Goal: Information Seeking & Learning: Learn about a topic

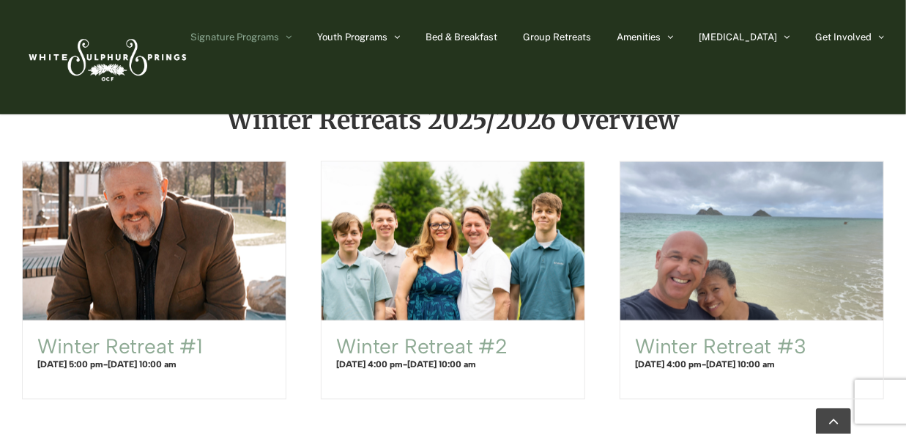
scroll to position [922, 0]
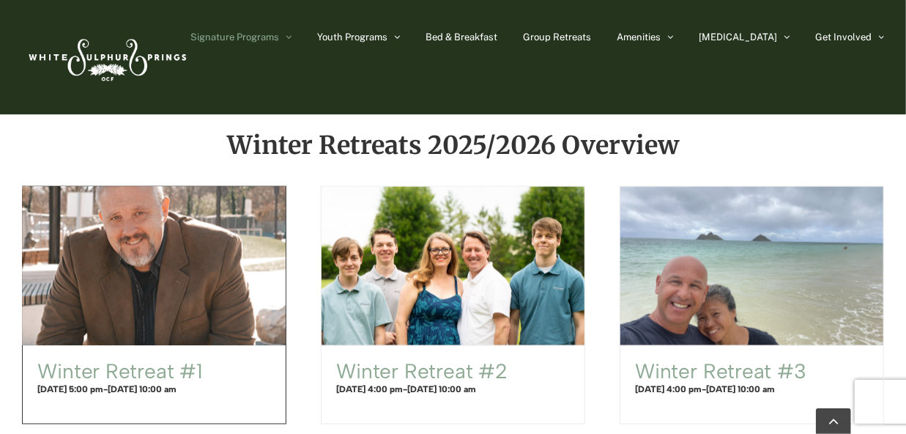
click at [104, 229] on span "Winter Retreat #1" at bounding box center [154, 266] width 289 height 174
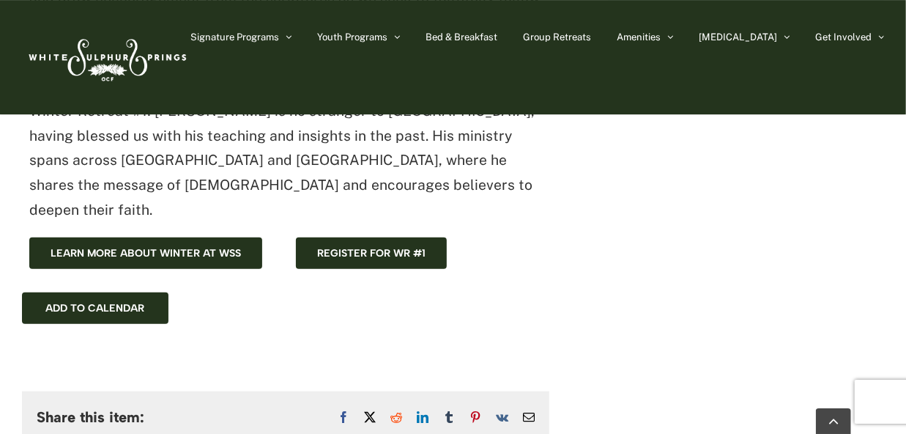
scroll to position [697, 0]
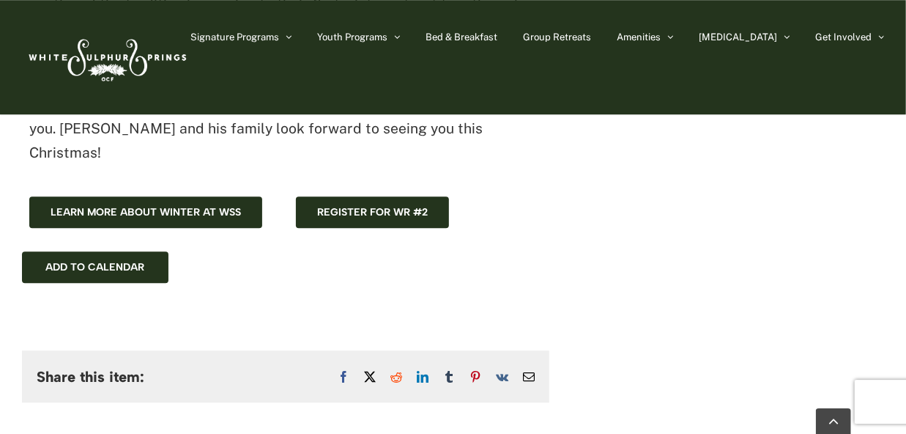
scroll to position [1601, 0]
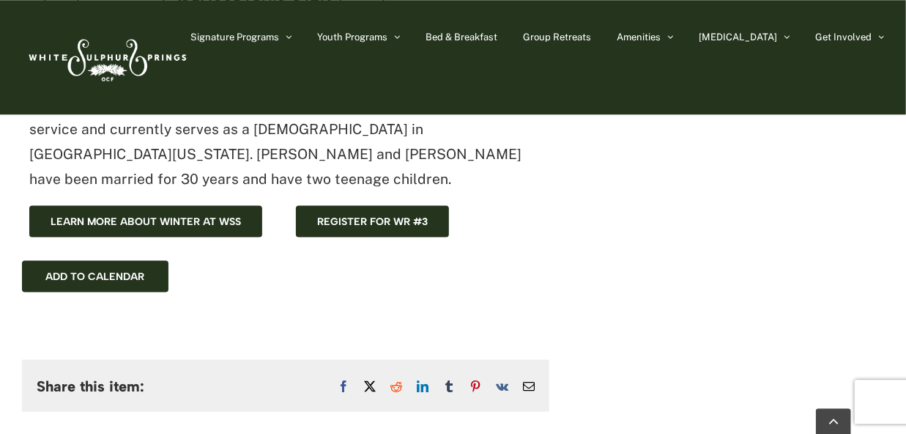
scroll to position [886, 0]
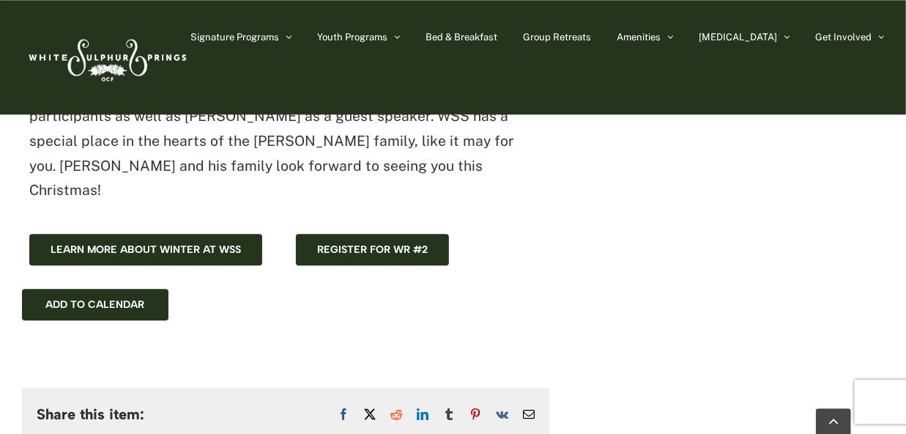
scroll to position [1562, 0]
